Goal: Transaction & Acquisition: Purchase product/service

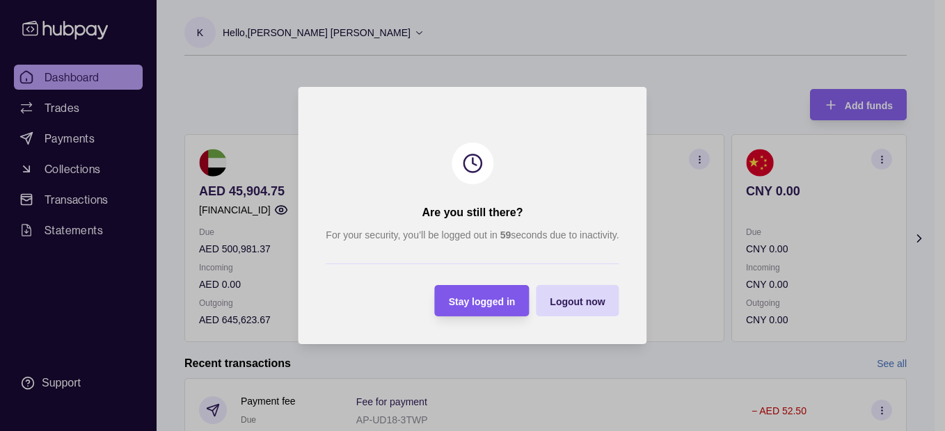
click at [482, 296] on span "Stay logged in" at bounding box center [482, 301] width 67 height 11
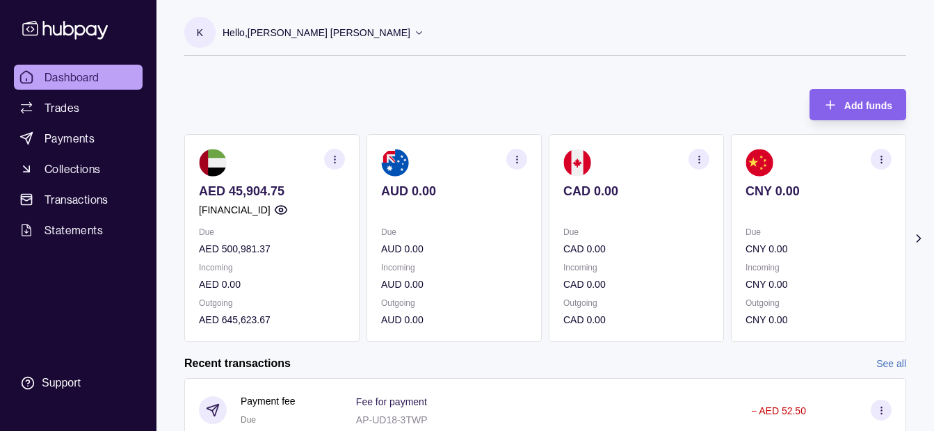
click at [349, 41] on div "Hello, [PERSON_NAME] [PERSON_NAME]" at bounding box center [324, 32] width 202 height 29
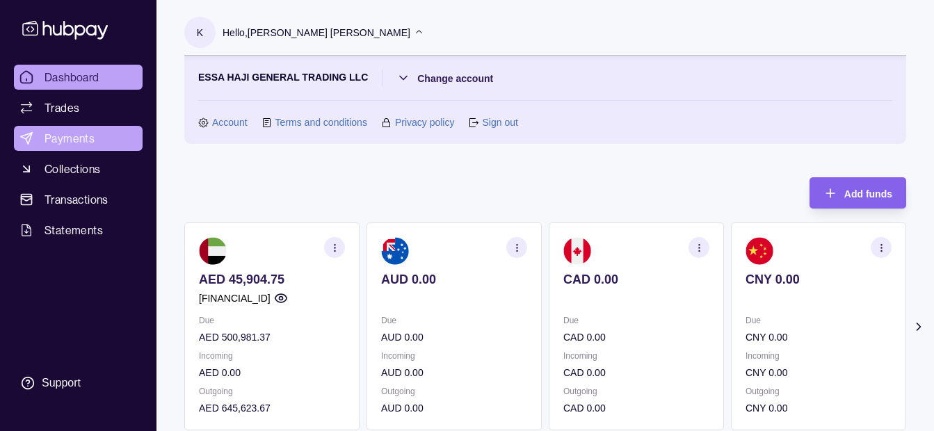
click at [86, 140] on span "Payments" at bounding box center [70, 138] width 50 height 17
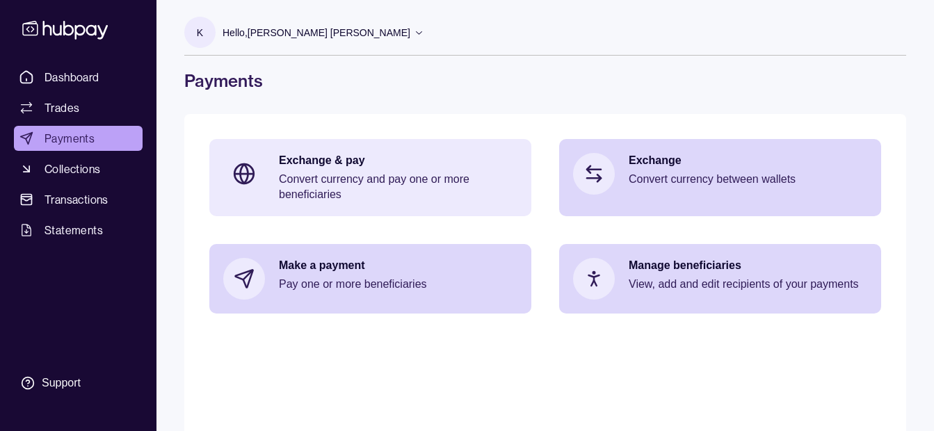
click at [439, 172] on p "Convert currency and pay one or more beneficiaries" at bounding box center [398, 187] width 239 height 31
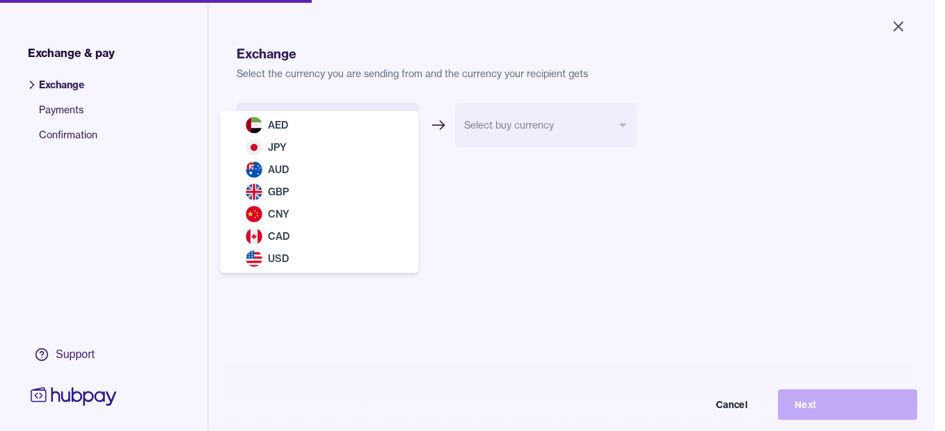
click at [354, 122] on body "Close Exchange & pay Exchange Payments Confirmation Support Exchange Select the…" at bounding box center [467, 215] width 934 height 431
select select "***"
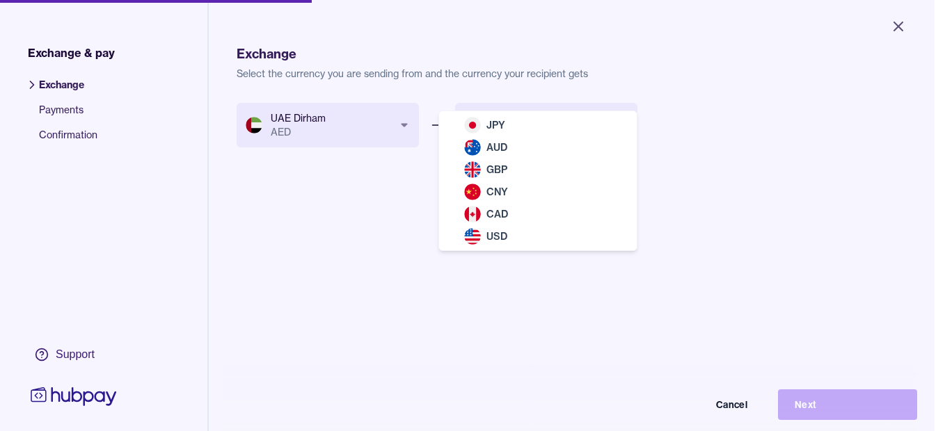
click at [479, 125] on body "Close Exchange & pay Exchange Payments Confirmation Support Exchange Select the…" at bounding box center [467, 215] width 934 height 431
select select "***"
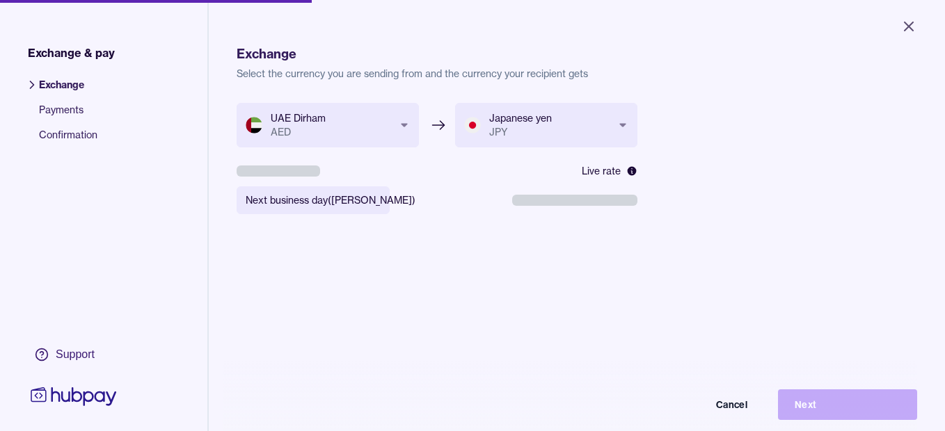
click at [358, 202] on body "**********" at bounding box center [472, 215] width 945 height 431
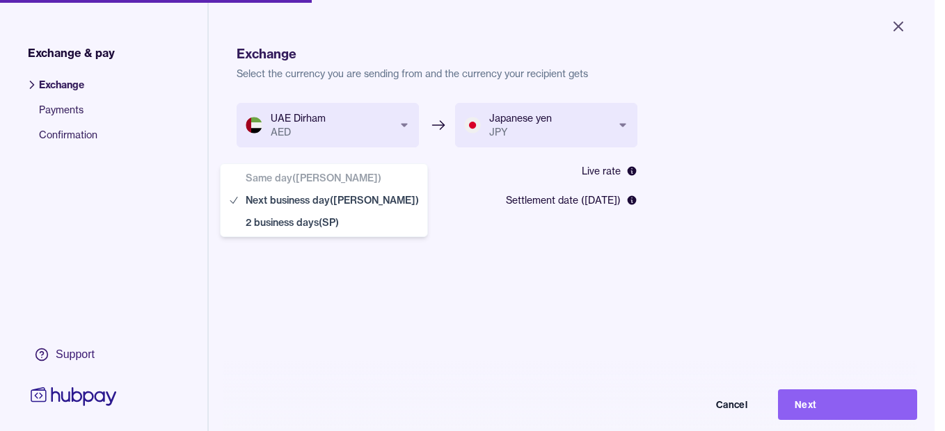
select select "**"
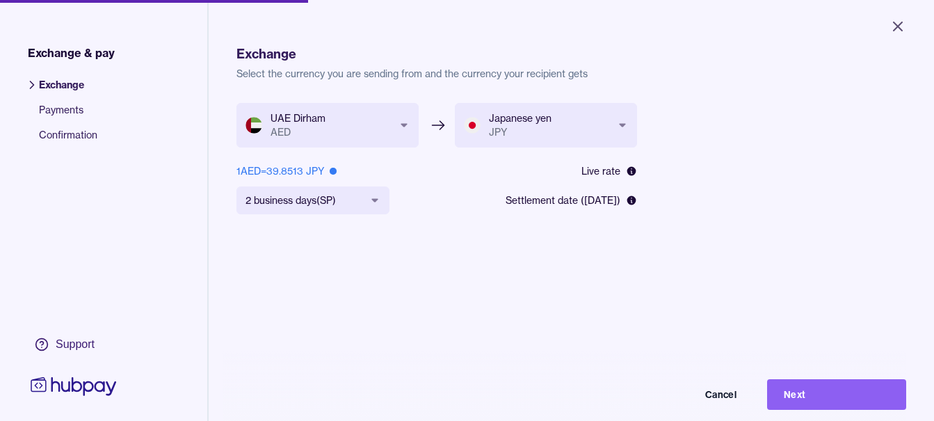
click at [867, 410] on button "Next" at bounding box center [836, 394] width 139 height 31
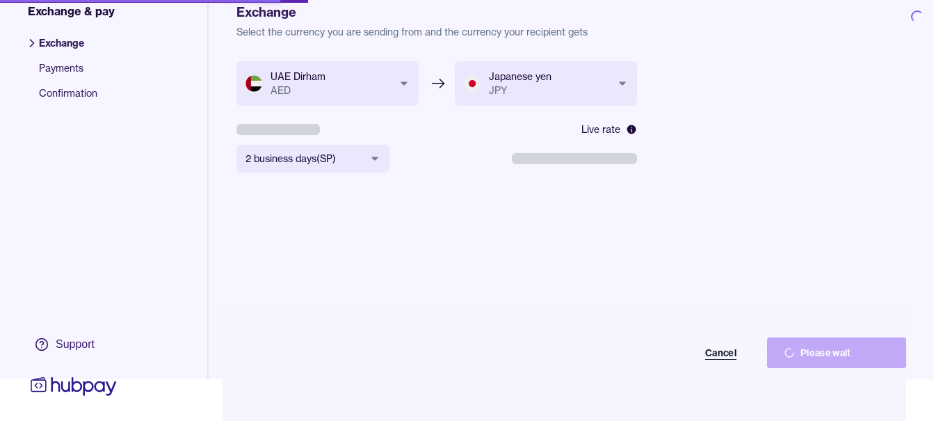
scroll to position [83, 0]
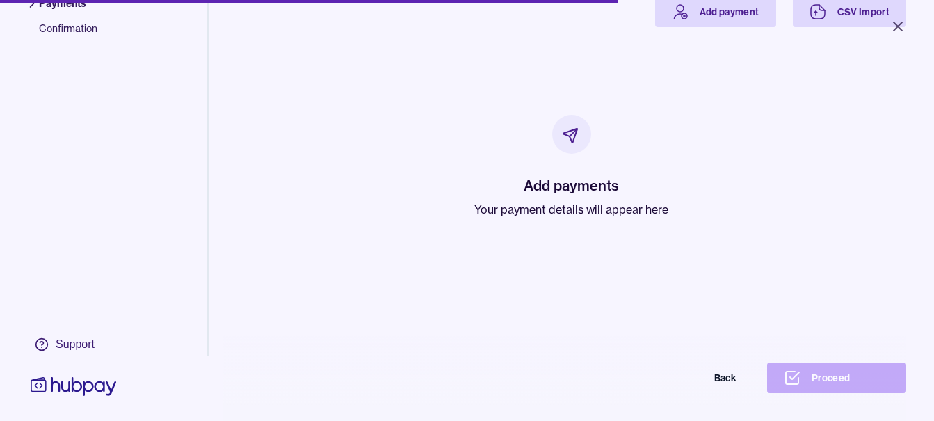
scroll to position [109, 0]
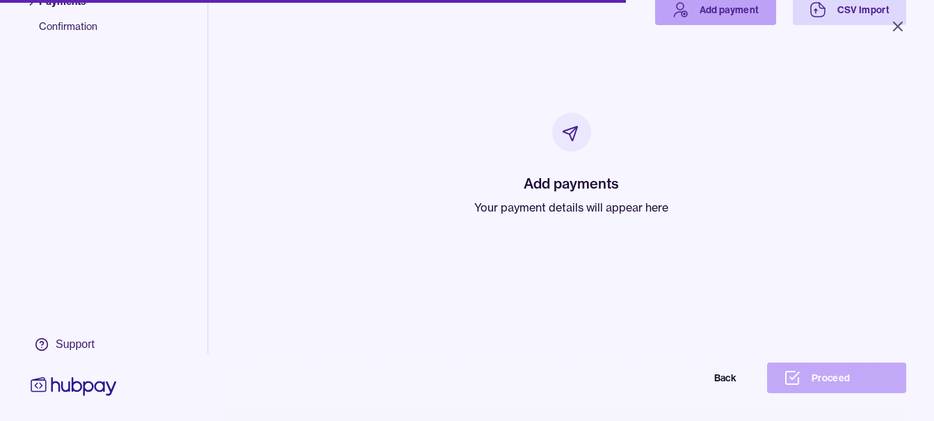
click at [730, 13] on link "Add payment" at bounding box center [715, 9] width 121 height 31
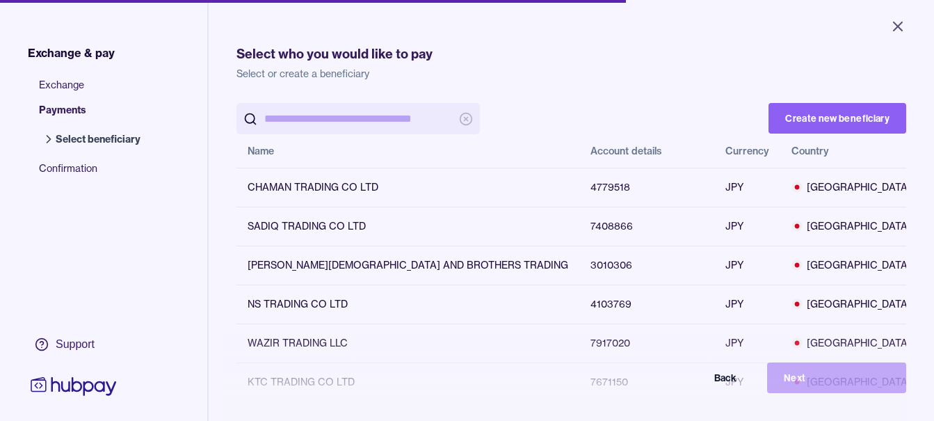
click at [415, 107] on input "search" at bounding box center [358, 118] width 188 height 31
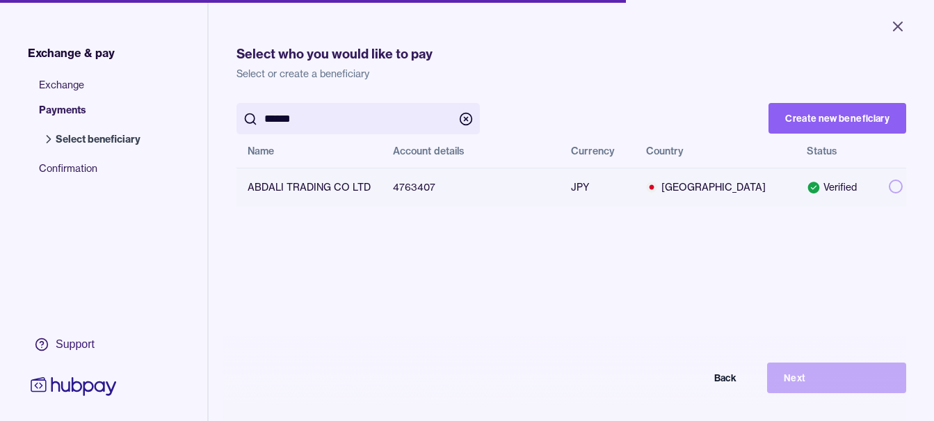
type input "******"
click at [889, 185] on button "button" at bounding box center [896, 186] width 14 height 14
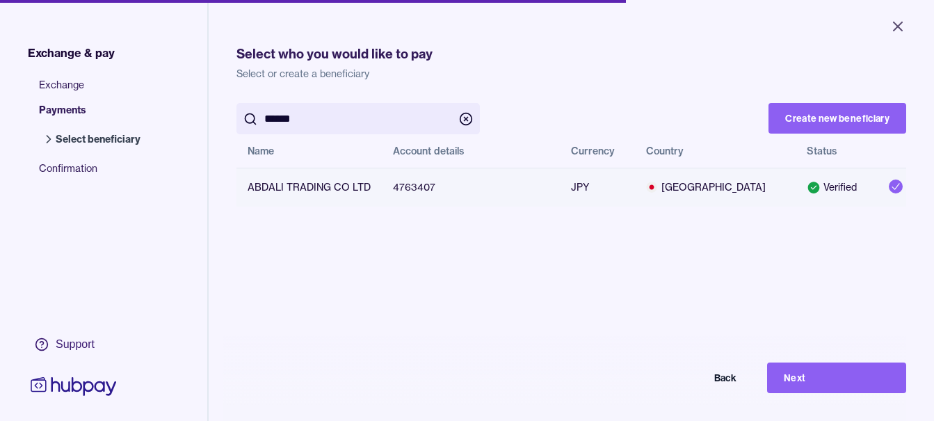
click at [821, 379] on button "Next" at bounding box center [836, 377] width 139 height 31
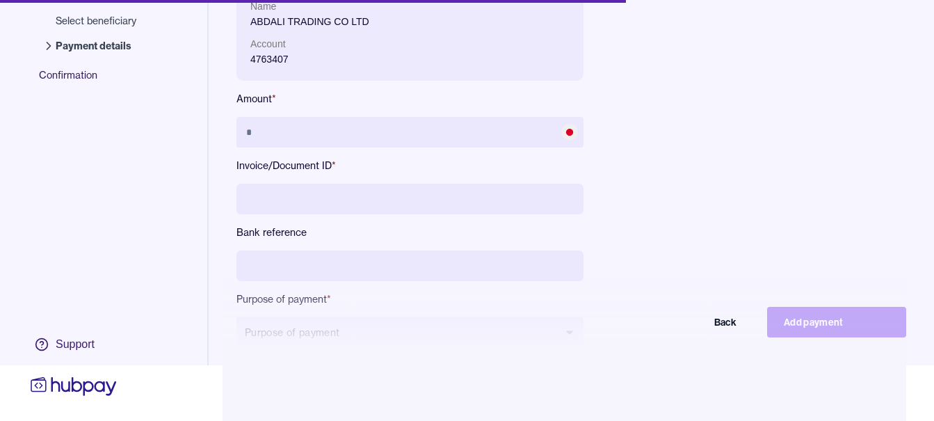
scroll to position [186, 0]
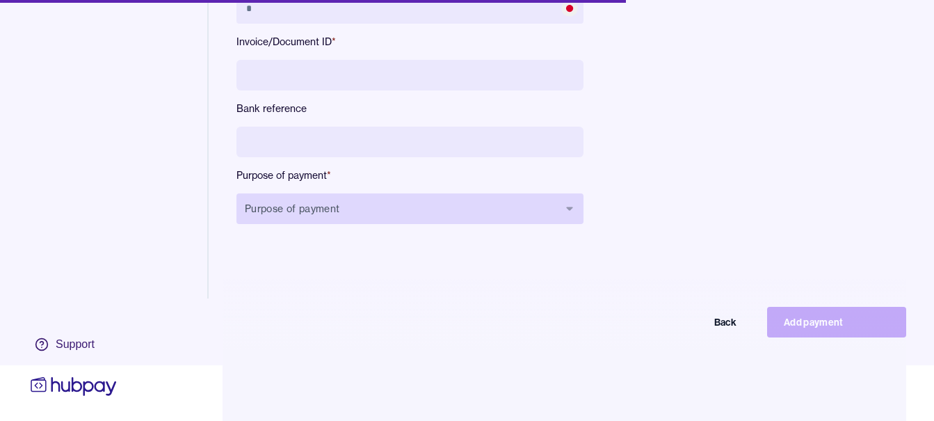
click at [448, 204] on button "Purpose of payment" at bounding box center [409, 208] width 347 height 31
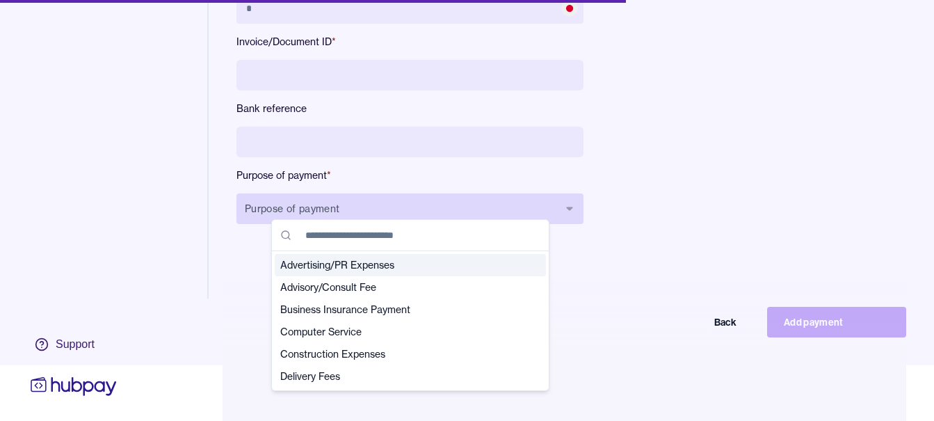
type input "*"
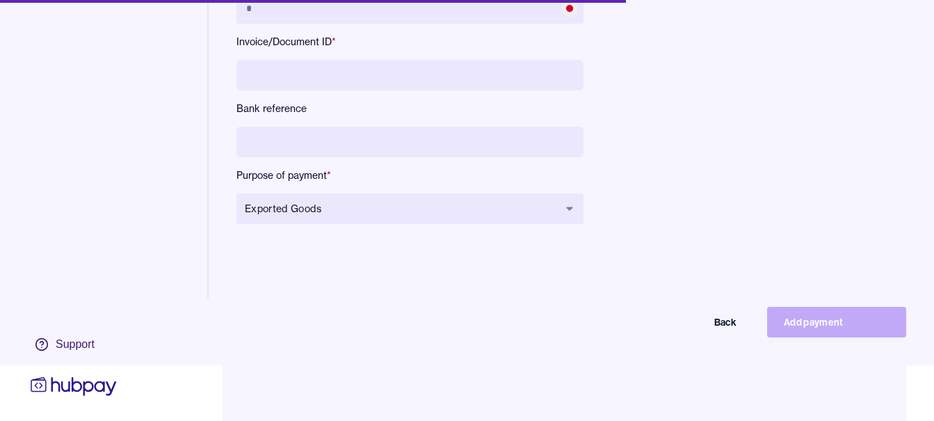
click at [499, 142] on input at bounding box center [409, 142] width 347 height 31
type input "**********"
click at [453, 60] on input at bounding box center [409, 75] width 347 height 31
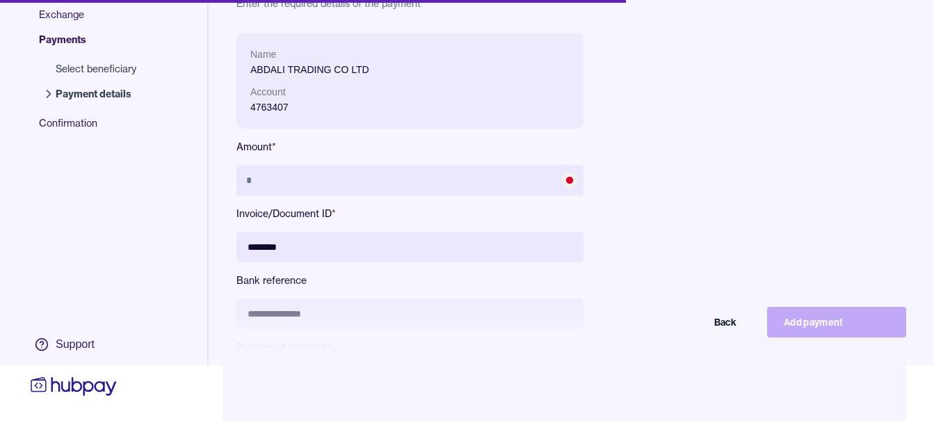
scroll to position [0, 0]
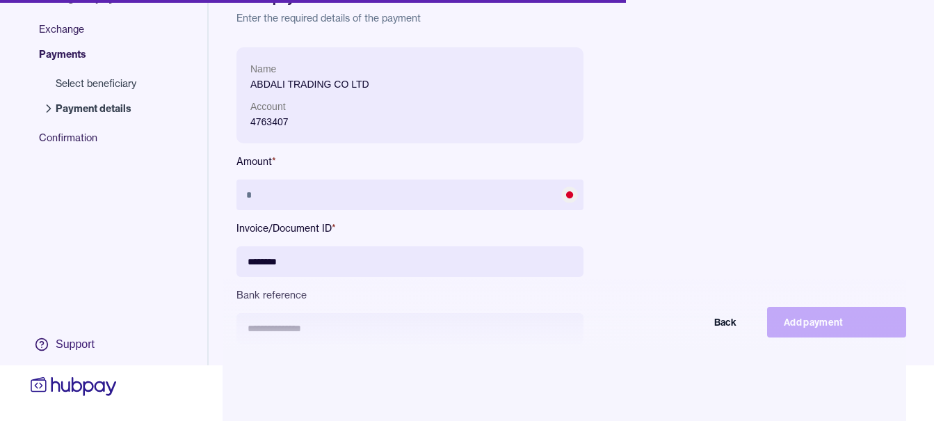
type input "********"
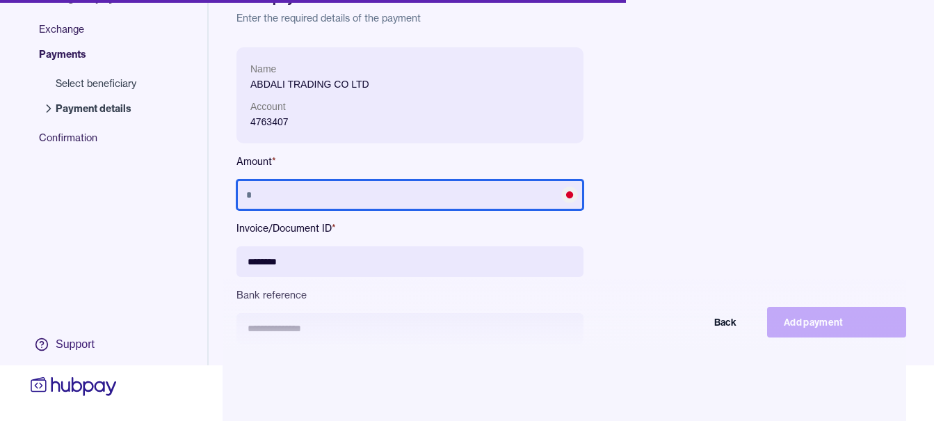
click at [372, 185] on input "text" at bounding box center [409, 194] width 347 height 31
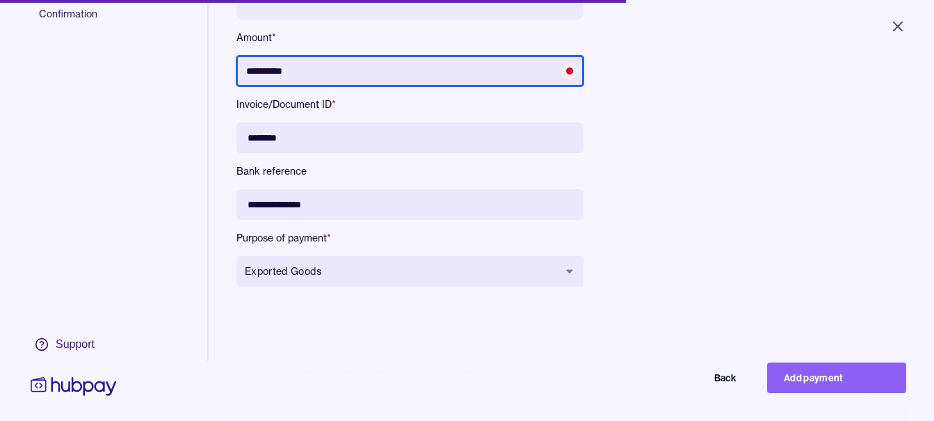
scroll to position [186, 0]
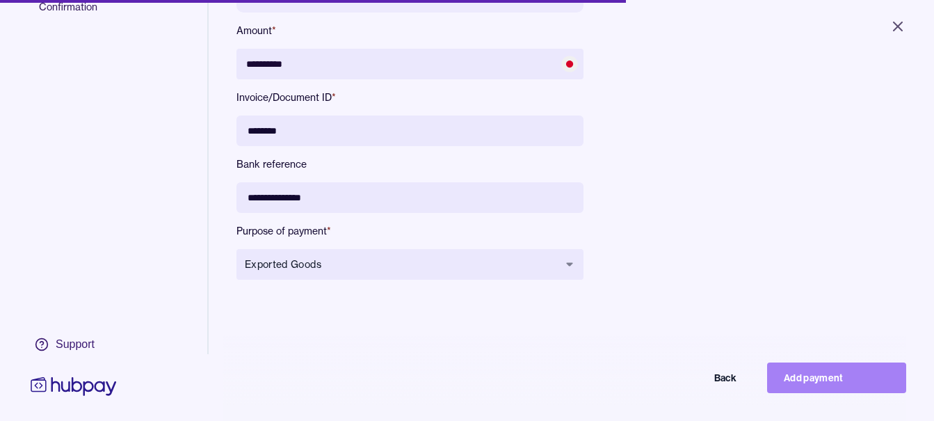
click at [830, 379] on button "Add payment" at bounding box center [836, 377] width 139 height 31
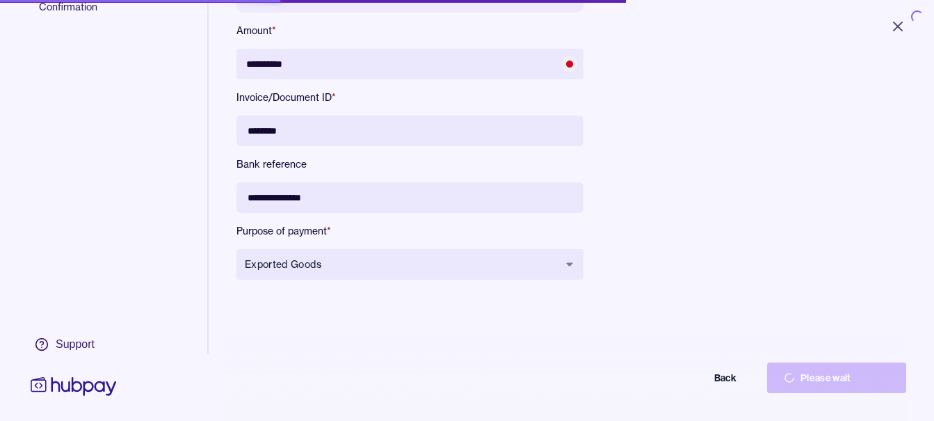
type input "********"
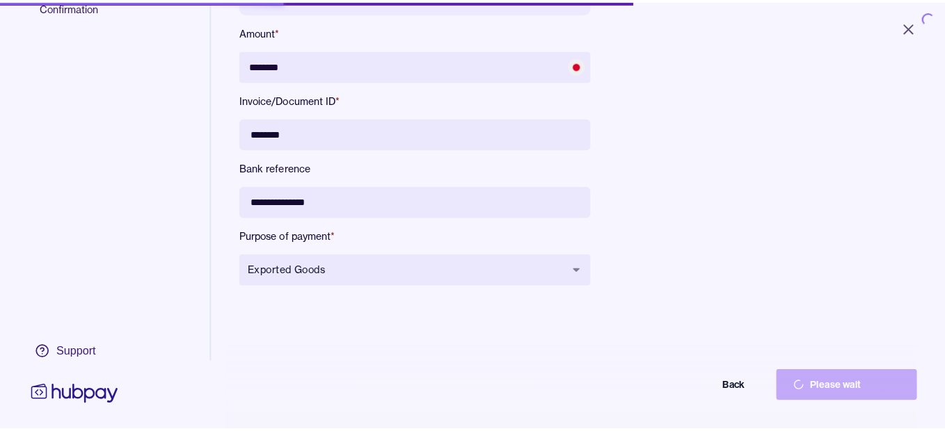
scroll to position [150, 0]
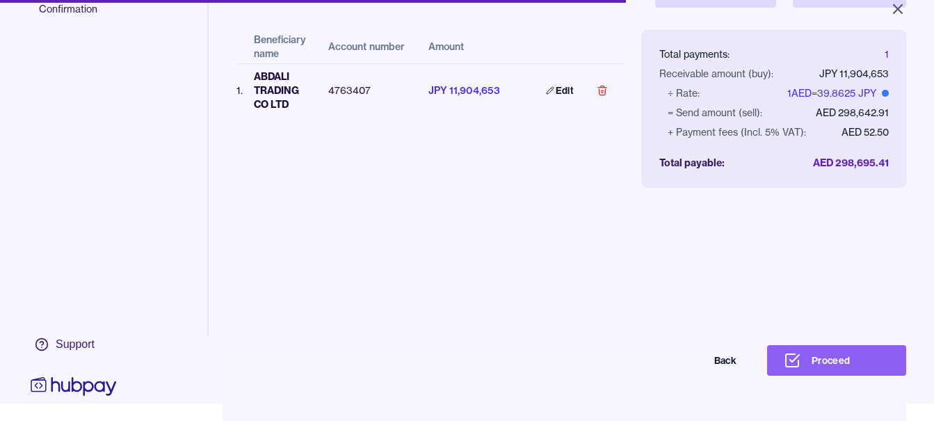
scroll to position [66, 0]
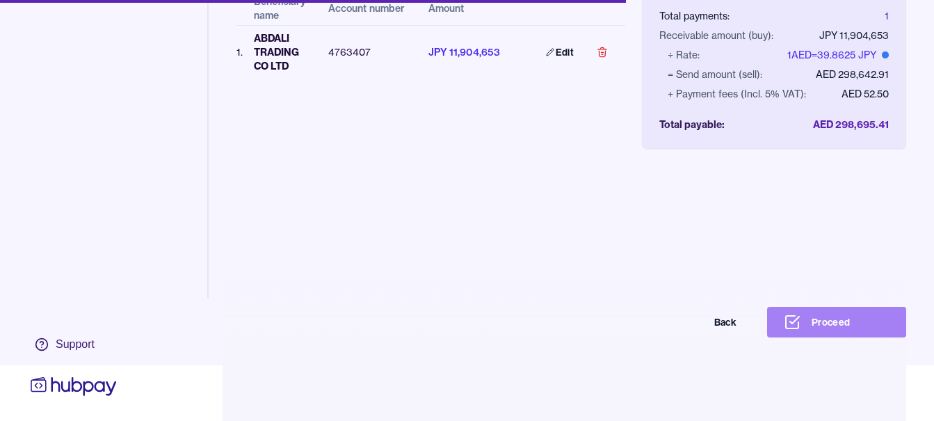
click at [846, 312] on button "Proceed" at bounding box center [836, 322] width 139 height 31
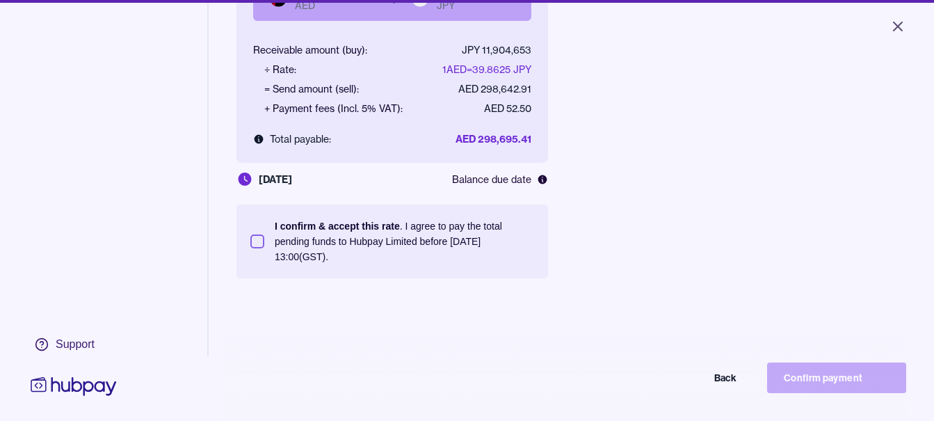
scroll to position [186, 0]
click at [380, 206] on section "I confirm & accept this rate . I agree to pay the total pending funds to Hubpay…" at bounding box center [392, 240] width 312 height 74
click at [392, 233] on p "I confirm & accept this rate . I agree to pay the total pending funds to Hubpay…" at bounding box center [404, 240] width 259 height 46
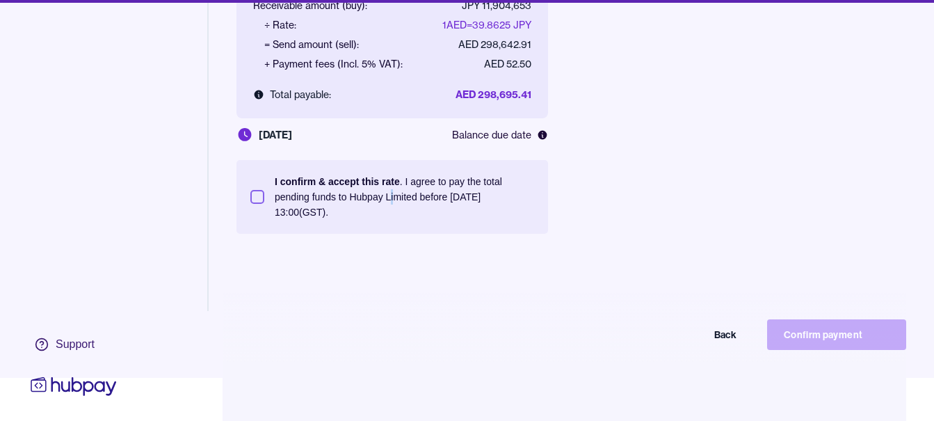
scroll to position [66, 0]
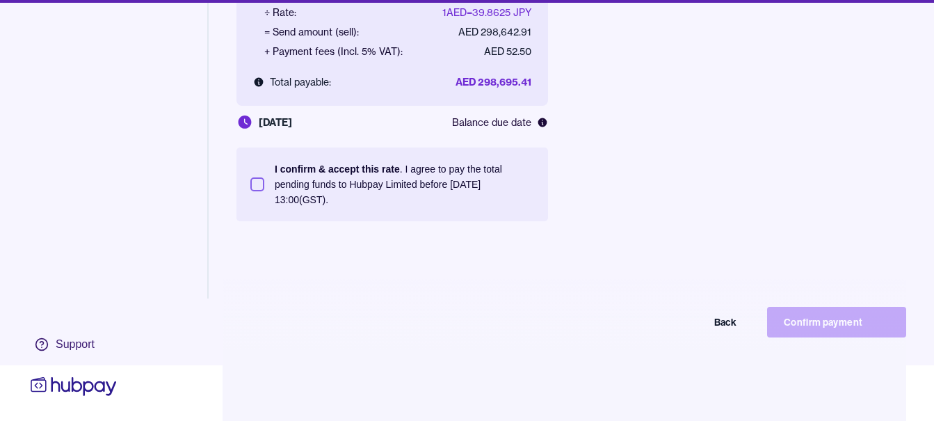
click at [413, 162] on p "I confirm & accept this rate . I agree to pay the total pending funds to Hubpay…" at bounding box center [404, 184] width 259 height 46
click at [264, 177] on button "I confirm & accept this rate . I agree to pay the total pending funds to Hubpay…" at bounding box center [257, 184] width 14 height 14
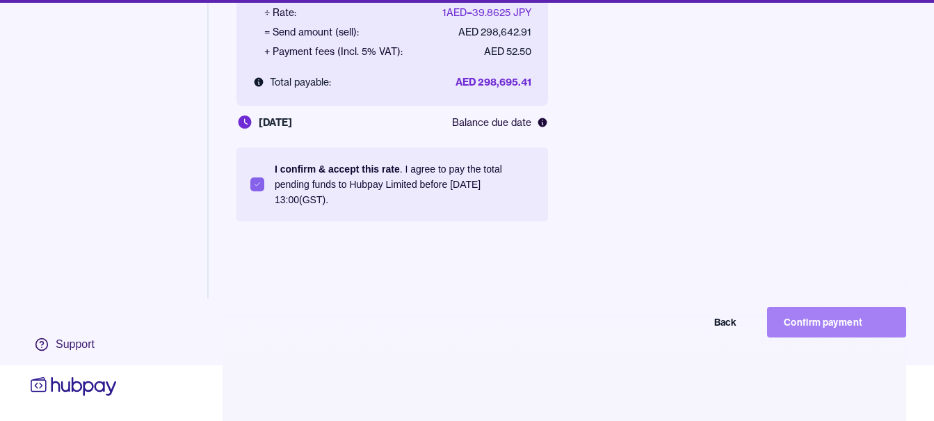
click at [828, 330] on button "Confirm payment" at bounding box center [836, 322] width 139 height 31
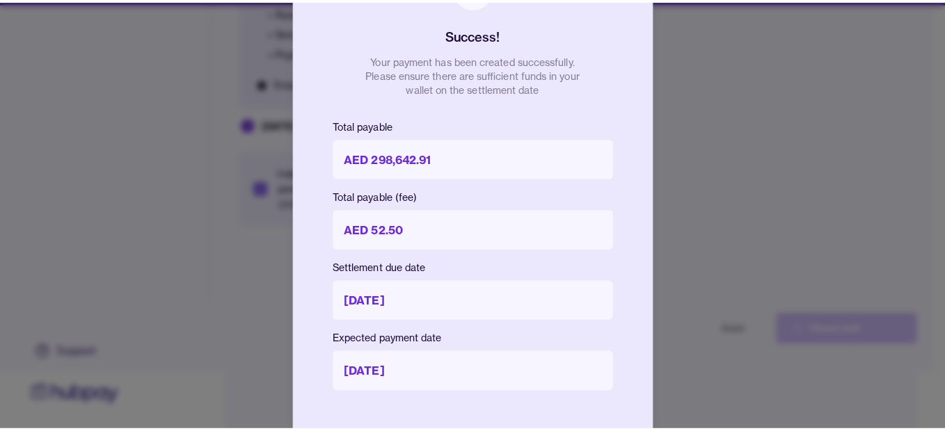
scroll to position [56, 0]
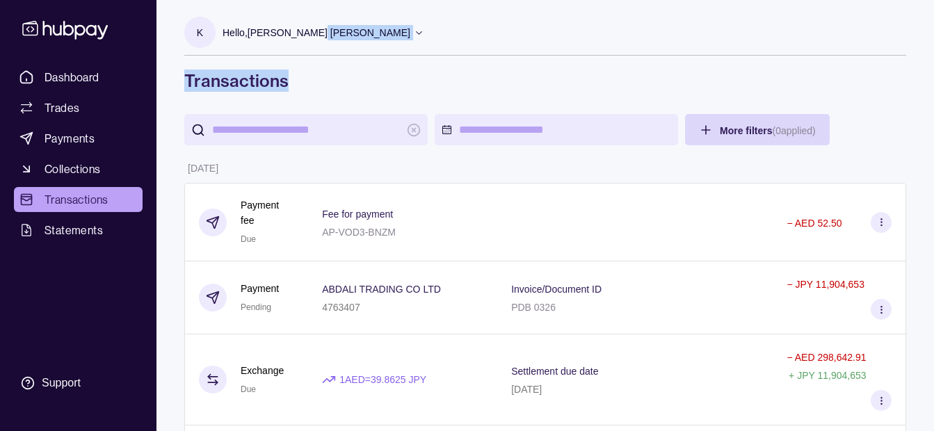
click at [311, 52] on div "K Hello, [PERSON_NAME] [PERSON_NAME] [PERSON_NAME] GENERAL TRADING LLC Change a…" at bounding box center [545, 54] width 722 height 75
drag, startPoint x: 311, startPoint y: 52, endPoint x: 292, endPoint y: 34, distance: 26.1
click at [292, 34] on p "Hello, [PERSON_NAME] [PERSON_NAME]" at bounding box center [317, 32] width 188 height 15
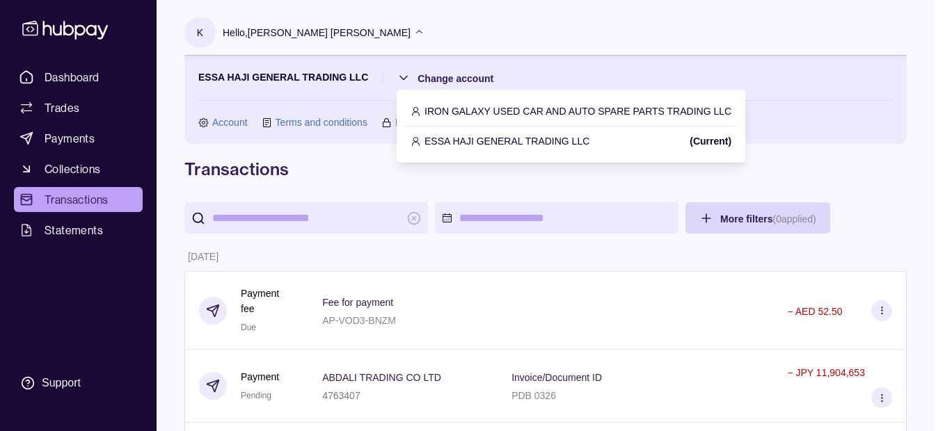
click at [451, 114] on p "IRON GALAXY USED CAR AND AUTO SPARE PARTS TRADING LLC" at bounding box center [577, 111] width 307 height 15
